Goal: Find specific page/section: Find specific page/section

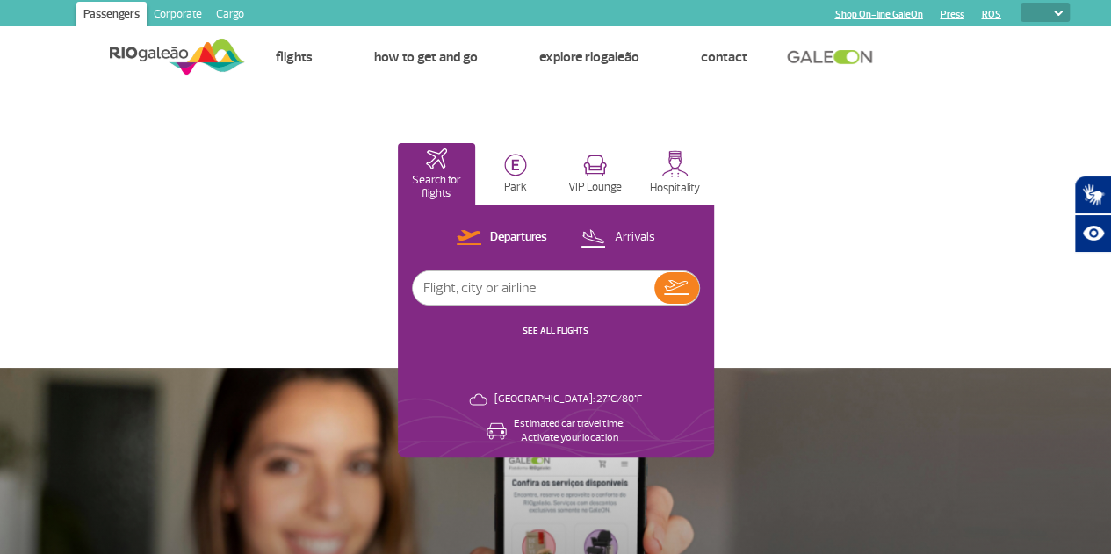
click at [1048, 15] on select "PT ENG ESP" at bounding box center [1045, 12] width 49 height 19
select select "pt-BR"
click at [1021, 3] on select "PT ENG ESP" at bounding box center [1045, 12] width 49 height 19
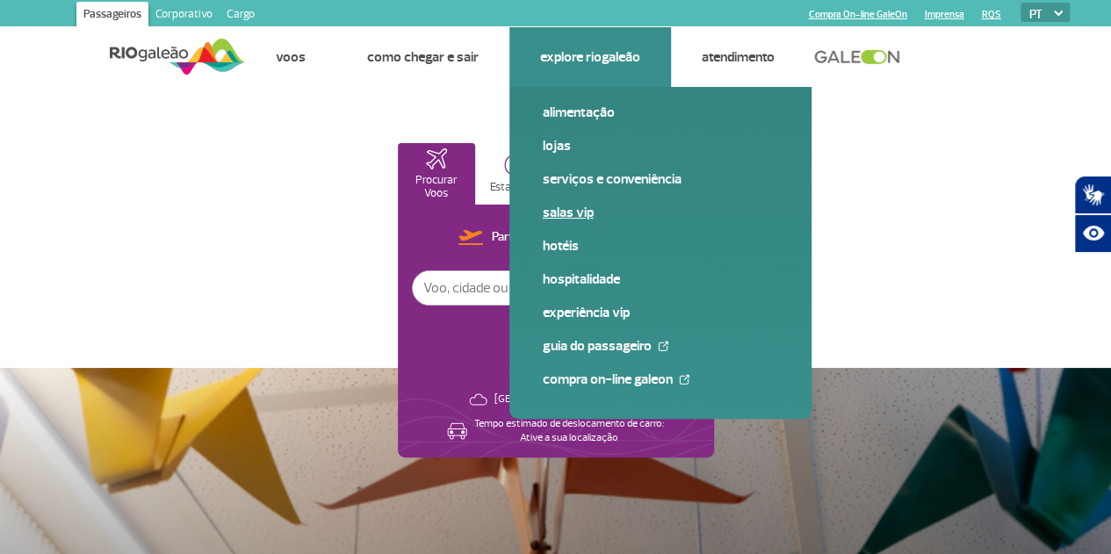
click at [582, 206] on link "Salas VIP" at bounding box center [660, 212] width 235 height 19
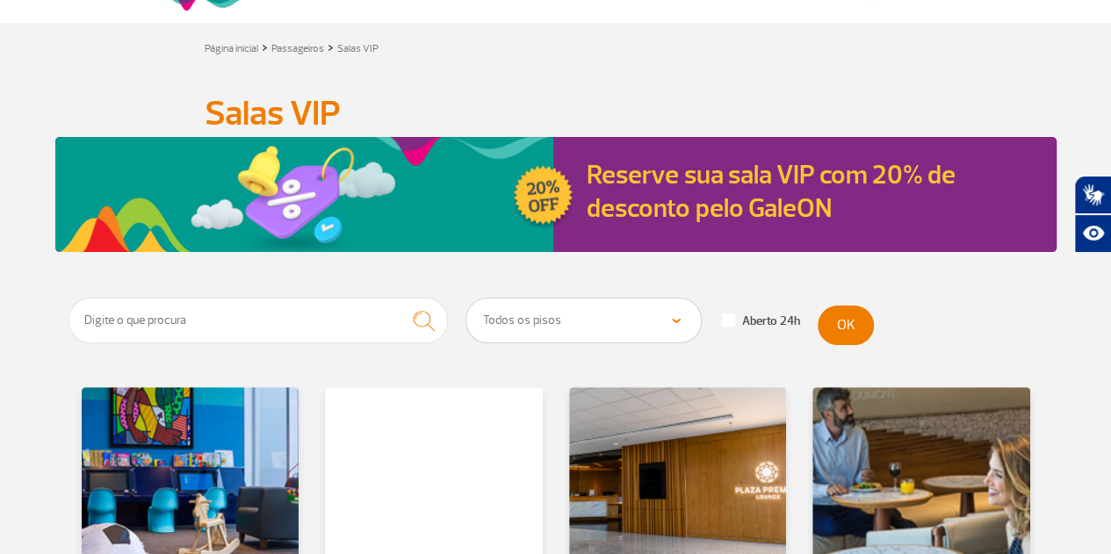
scroll to position [313, 0]
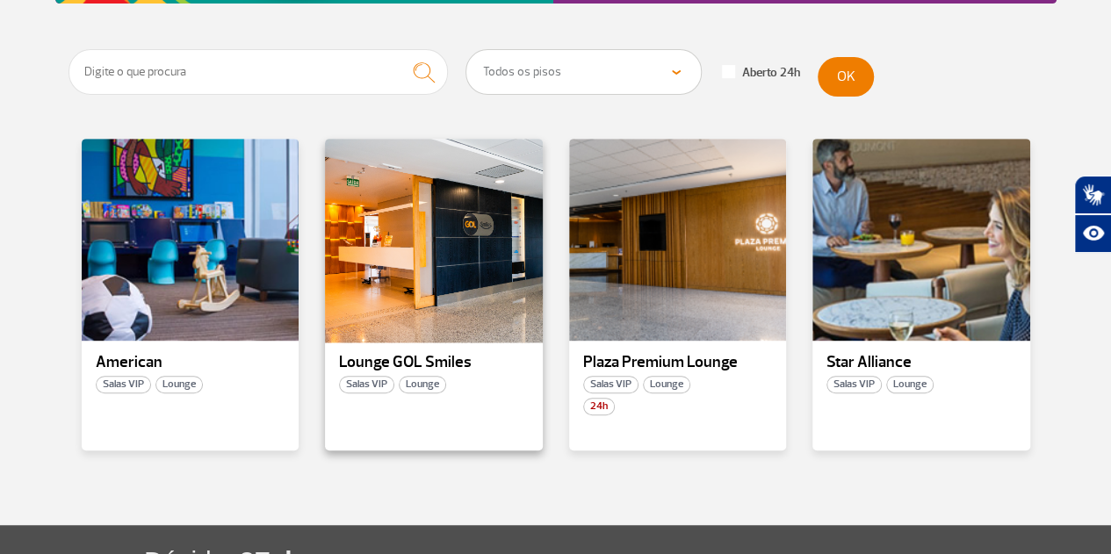
click at [407, 205] on div at bounding box center [433, 240] width 221 height 206
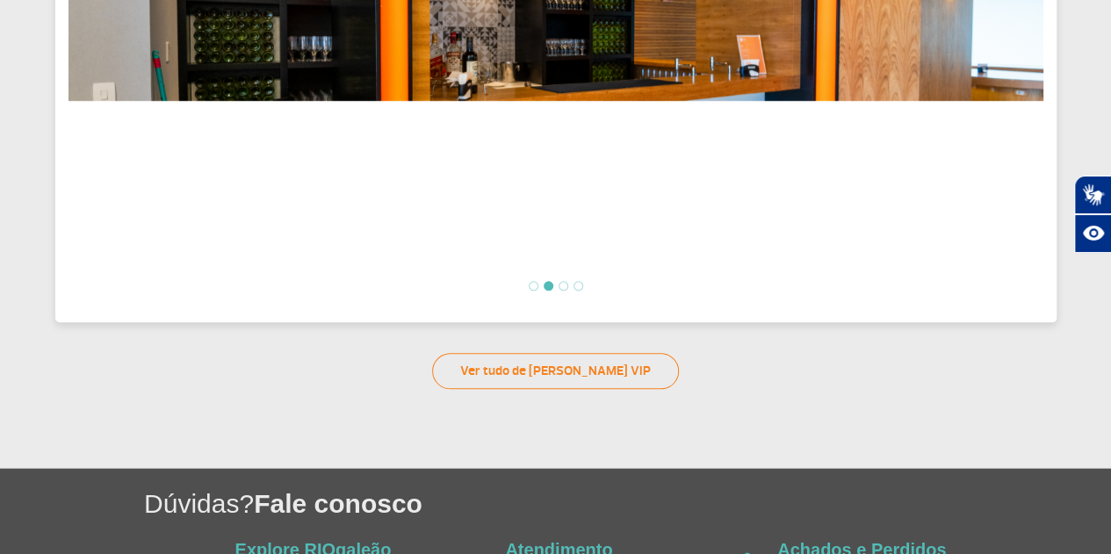
scroll to position [789, 0]
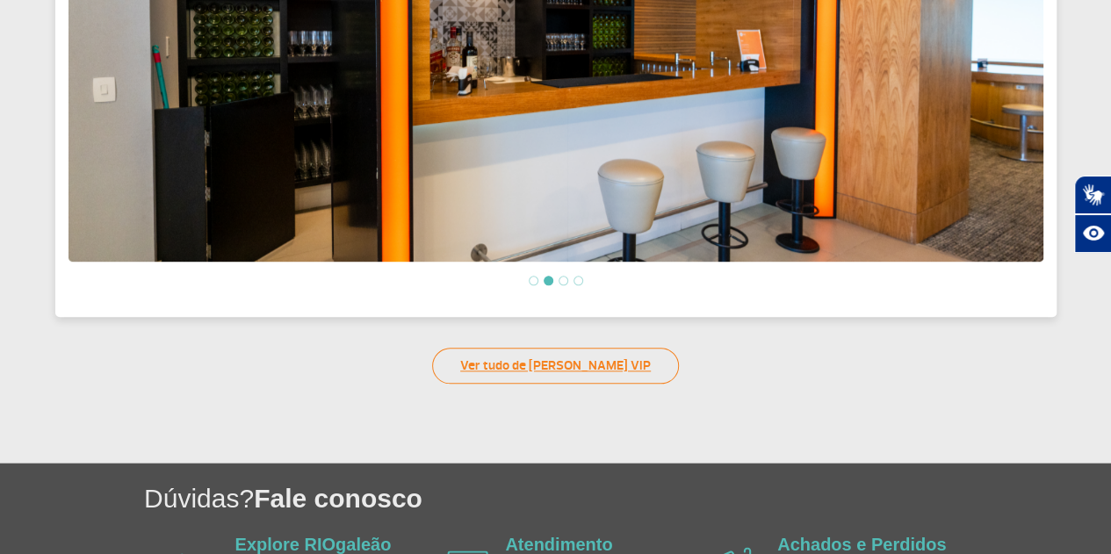
click at [580, 367] on link "Ver tudo de [PERSON_NAME] VIP" at bounding box center [555, 366] width 247 height 36
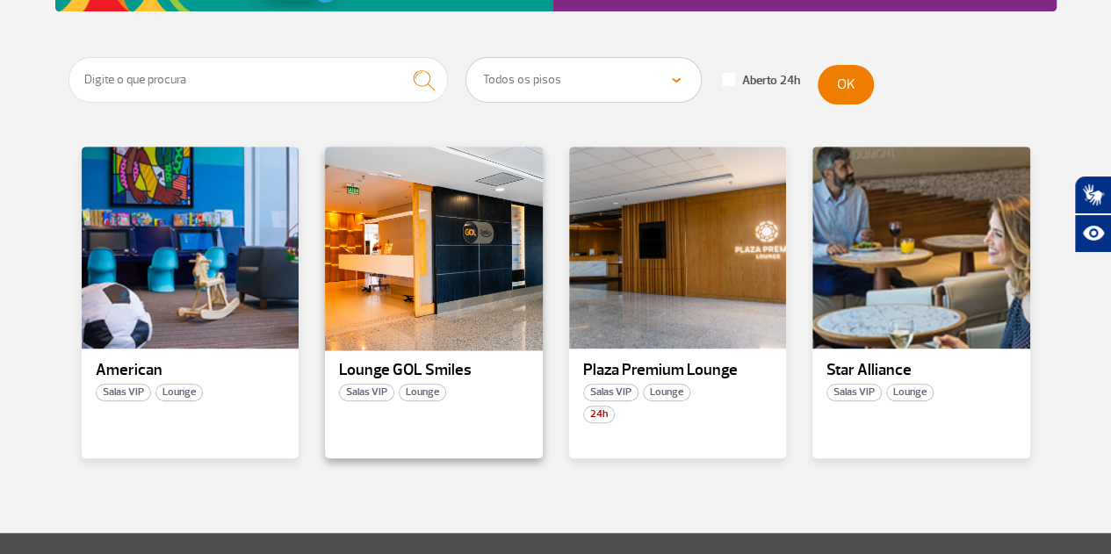
scroll to position [311, 0]
